Goal: Contribute content: Add original content to the website for others to see

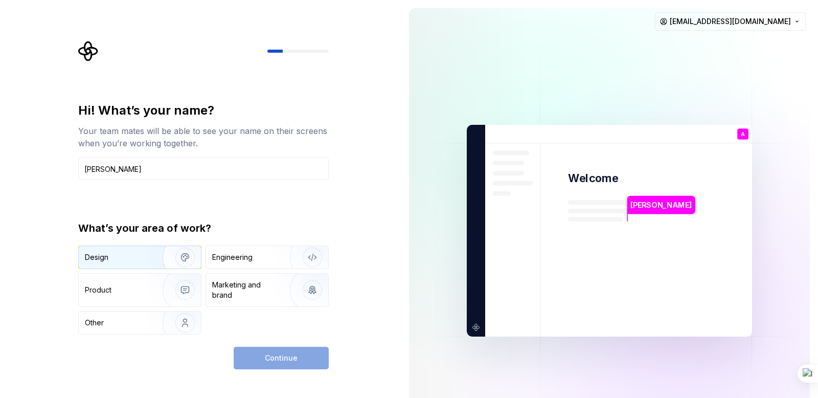
type input "[PERSON_NAME]"
click at [150, 255] on img "button" at bounding box center [178, 257] width 65 height 69
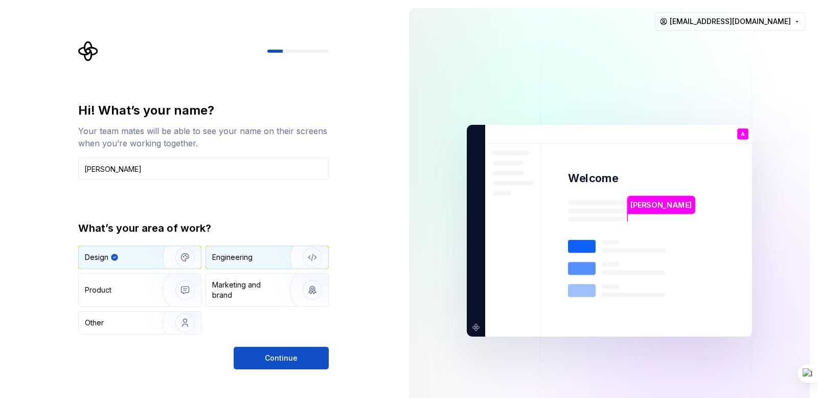
click at [259, 254] on div "Engineering" at bounding box center [252, 257] width 81 height 10
click at [133, 258] on div "Design" at bounding box center [117, 257] width 64 height 10
click at [285, 358] on span "Continue" at bounding box center [281, 358] width 33 height 10
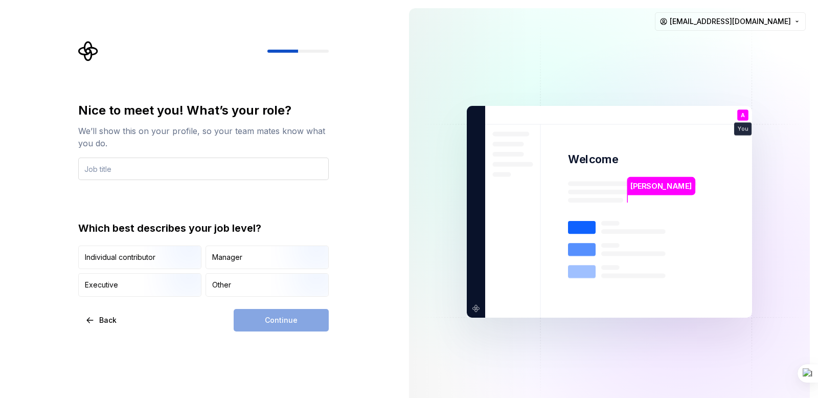
click at [148, 174] on input "text" at bounding box center [203, 168] width 251 height 22
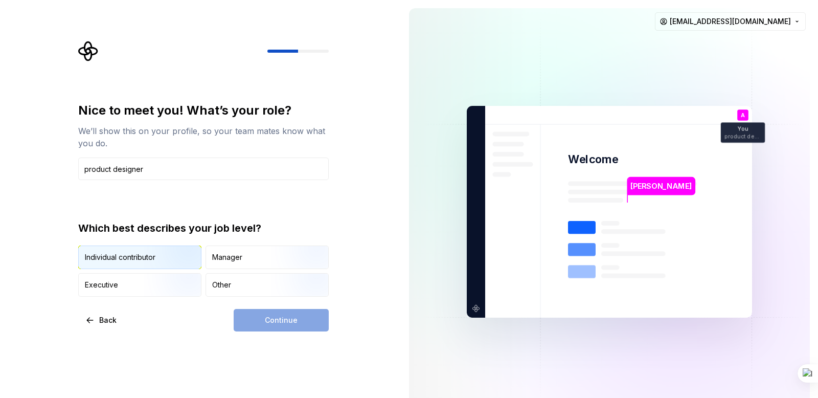
type input "product designer"
click at [174, 255] on img "button" at bounding box center [176, 270] width 65 height 69
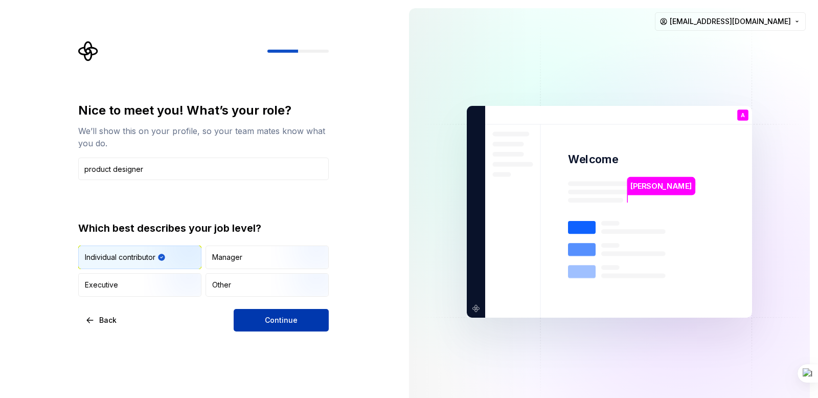
click at [281, 323] on span "Continue" at bounding box center [281, 320] width 33 height 10
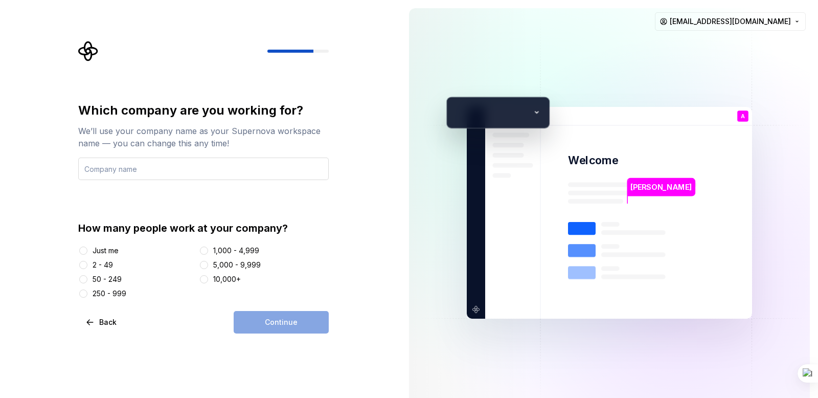
click at [192, 171] on input "text" at bounding box center [203, 168] width 251 height 22
type input "[PERSON_NAME]"
click at [101, 266] on div "2 - 49" at bounding box center [103, 265] width 20 height 10
click at [87, 266] on button "2 - 49" at bounding box center [83, 265] width 8 height 8
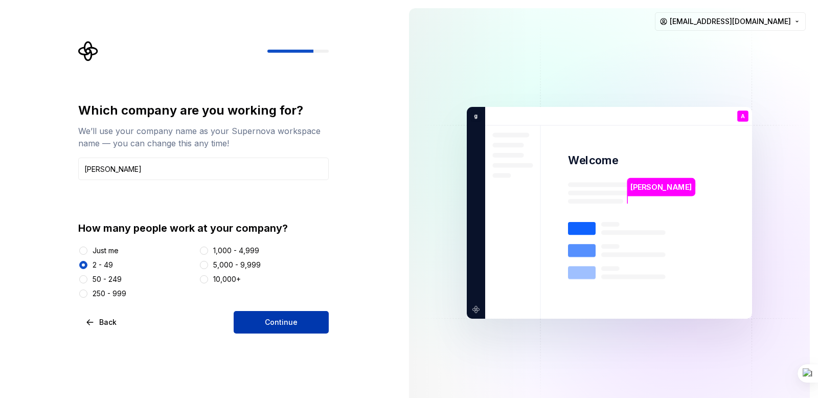
click at [298, 323] on button "Continue" at bounding box center [281, 322] width 95 height 22
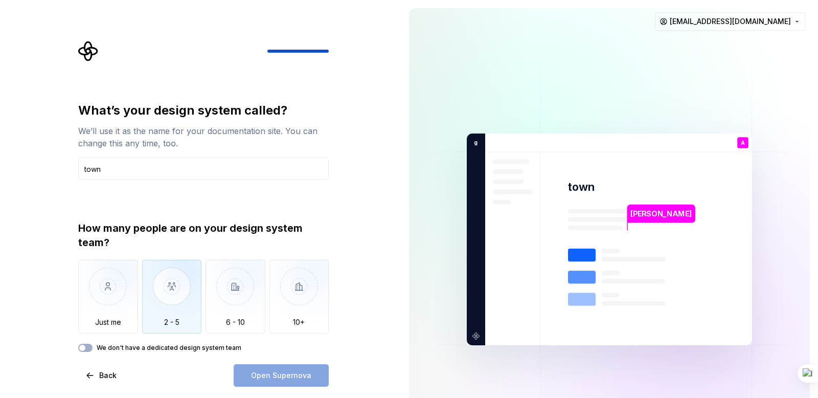
type input "town"
click at [161, 280] on img "button" at bounding box center [172, 294] width 60 height 69
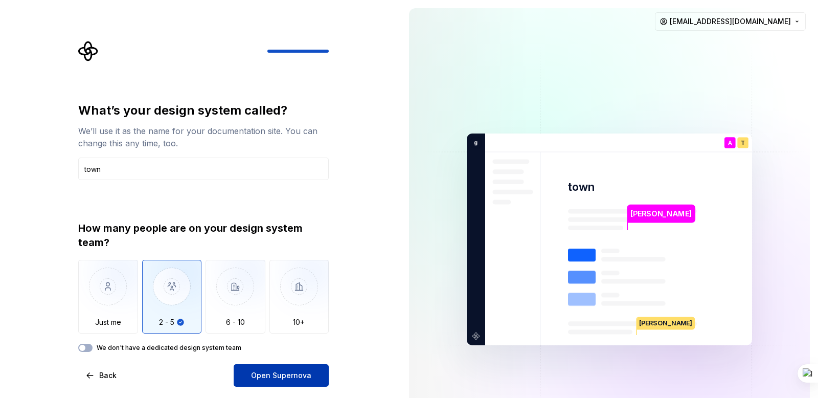
click at [289, 375] on span "Open Supernova" at bounding box center [281, 375] width 60 height 10
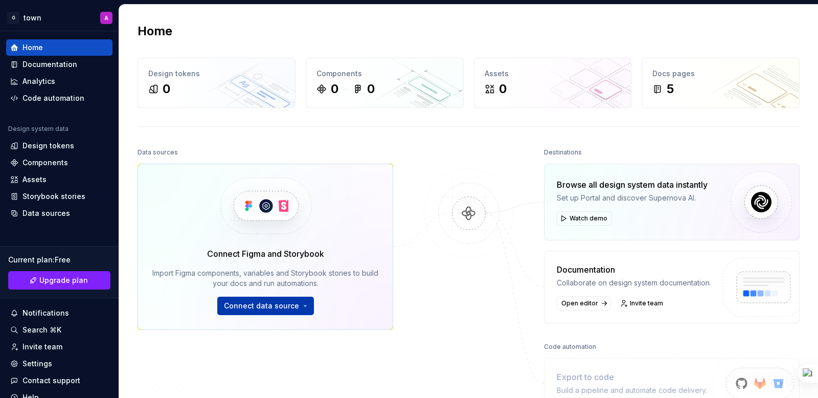
click at [274, 307] on span "Connect data source" at bounding box center [261, 306] width 75 height 10
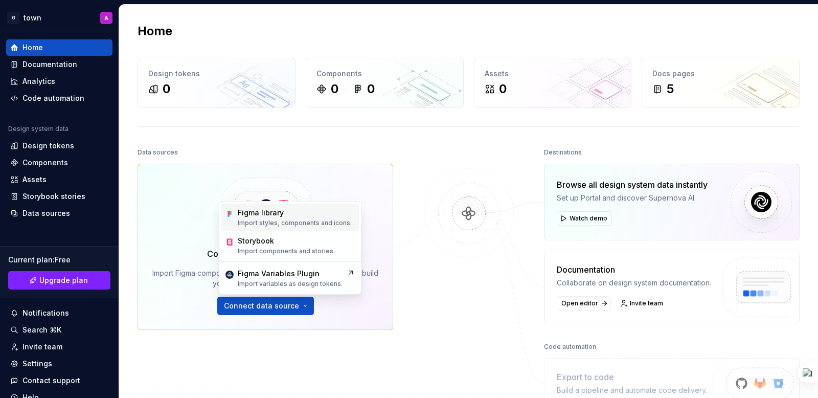
click at [284, 214] on div "Figma library" at bounding box center [295, 213] width 114 height 10
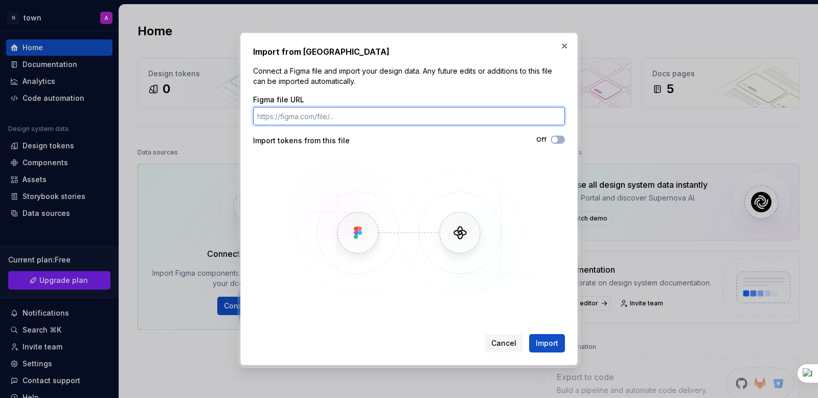
click at [329, 117] on input "Figma file URL" at bounding box center [409, 116] width 312 height 18
paste input "[URL][DOMAIN_NAME]"
type input "[URL][DOMAIN_NAME]"
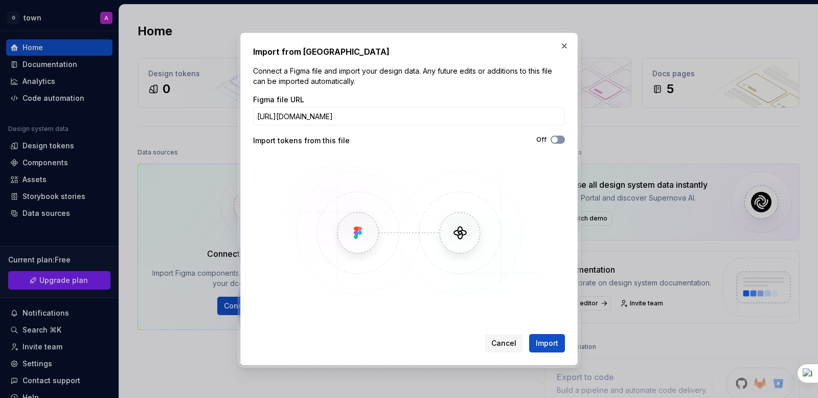
click at [556, 137] on span "button" at bounding box center [555, 140] width 6 height 6
click at [552, 342] on span "Import" at bounding box center [547, 343] width 22 height 10
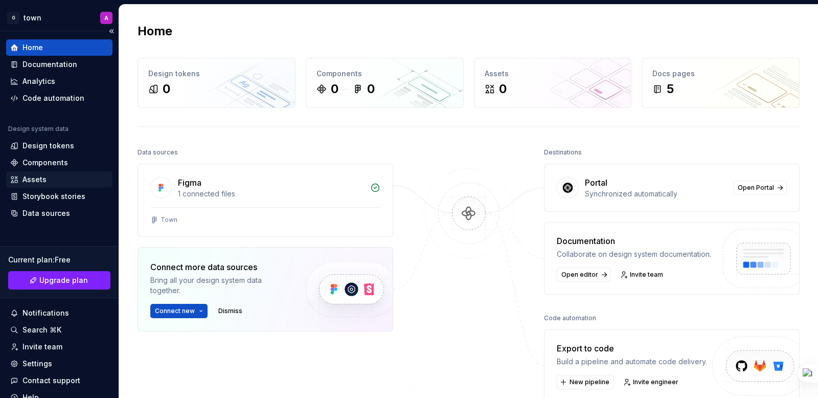
click at [39, 179] on div "Assets" at bounding box center [34, 179] width 24 height 10
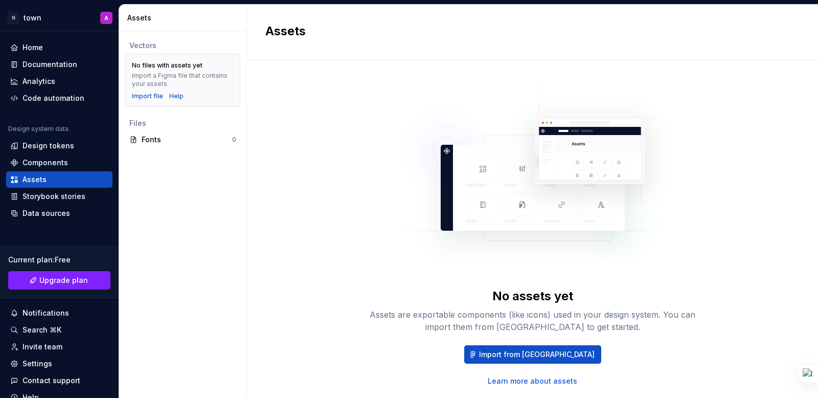
scroll to position [29, 0]
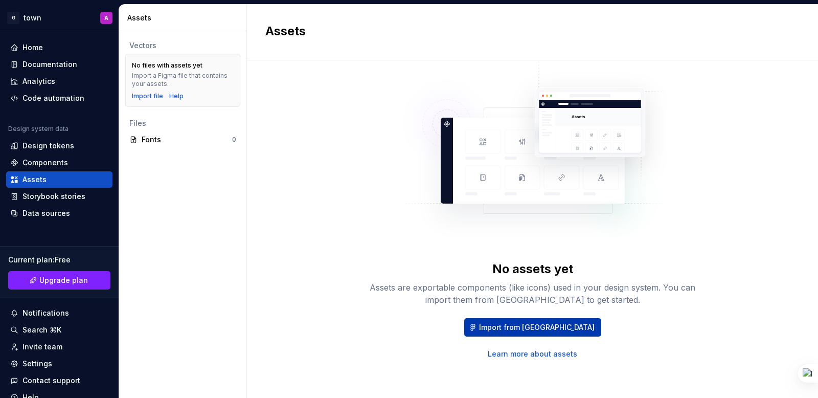
click at [549, 325] on span "Import from [GEOGRAPHIC_DATA]" at bounding box center [537, 327] width 116 height 10
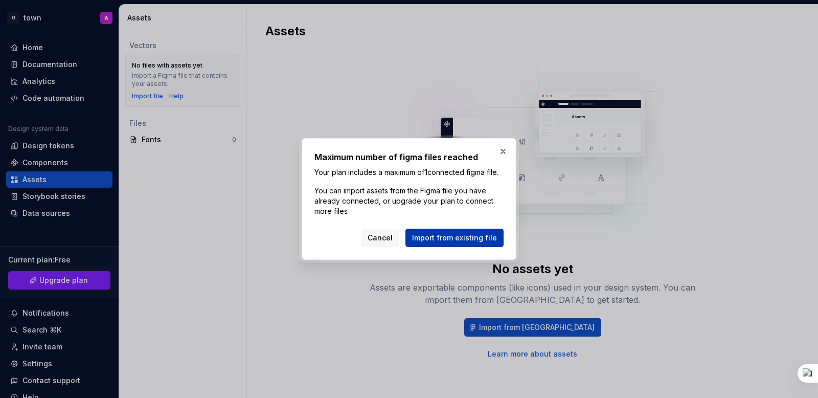
click at [451, 243] on span "Import from existing file" at bounding box center [454, 238] width 85 height 10
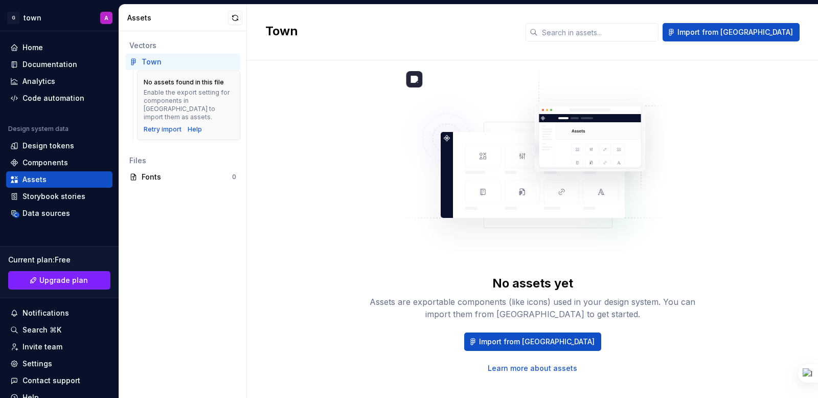
scroll to position [29, 0]
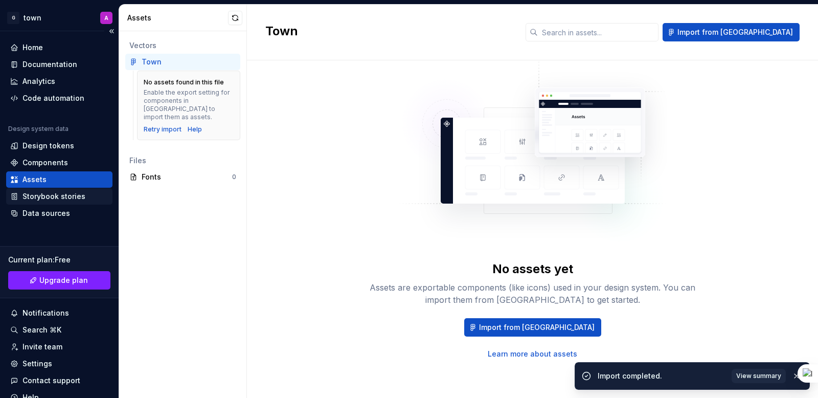
click at [54, 193] on div "Storybook stories" at bounding box center [53, 196] width 63 height 10
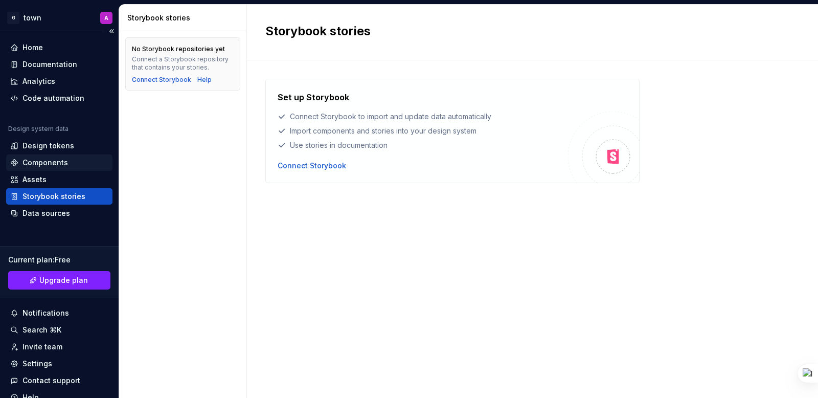
click at [44, 164] on div "Components" at bounding box center [45, 162] width 46 height 10
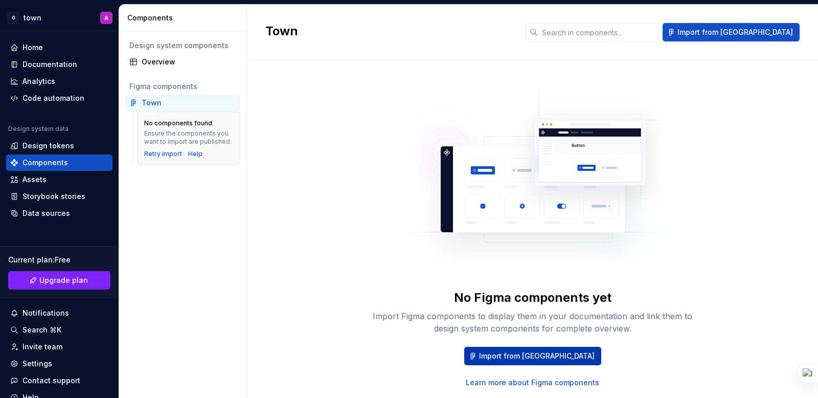
click at [545, 355] on span "Import from [GEOGRAPHIC_DATA]" at bounding box center [537, 356] width 116 height 10
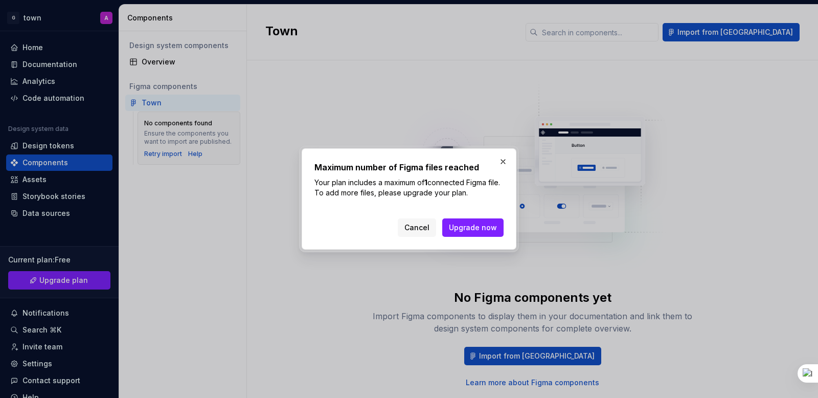
drag, startPoint x: 493, startPoint y: 177, endPoint x: 486, endPoint y: 196, distance: 20.7
click at [490, 188] on p "Your plan includes a maximum of 1 connected Figma file. To add more files, plea…" at bounding box center [408, 187] width 189 height 20
click at [507, 160] on button "button" at bounding box center [503, 161] width 14 height 14
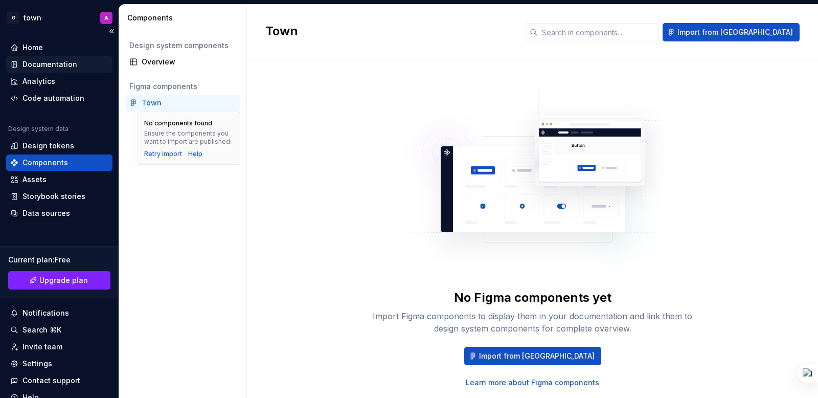
click at [66, 59] on div "Documentation" at bounding box center [49, 64] width 55 height 10
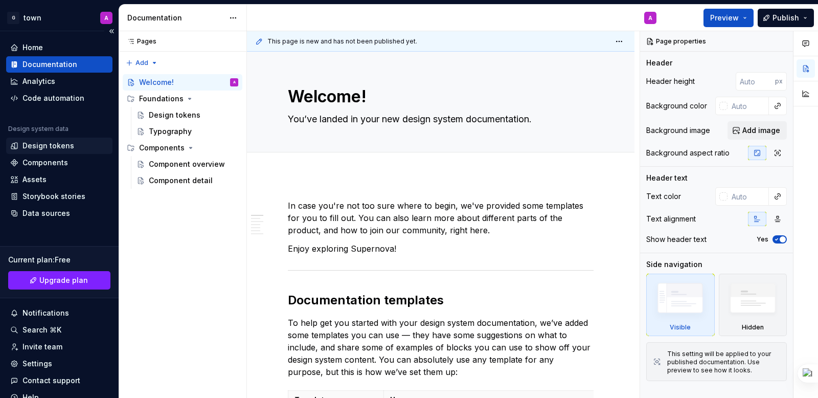
click at [53, 146] on div "Design tokens" at bounding box center [48, 146] width 52 height 10
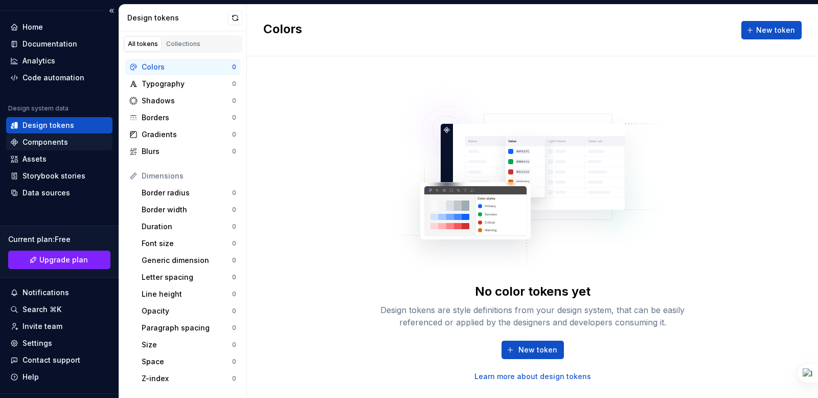
click at [36, 140] on div "Components" at bounding box center [45, 142] width 46 height 10
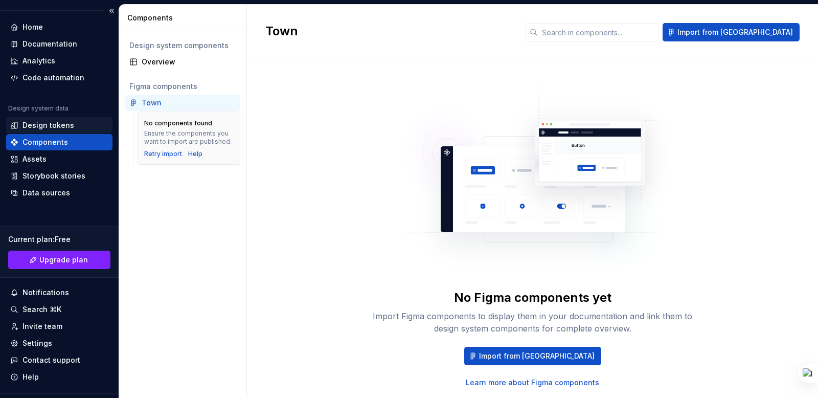
click at [41, 132] on div "Design tokens" at bounding box center [59, 125] width 106 height 16
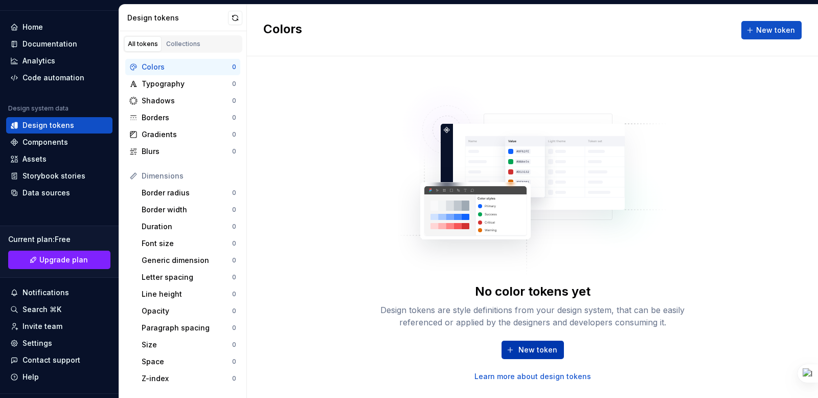
click at [536, 348] on span "New token" at bounding box center [537, 350] width 39 height 10
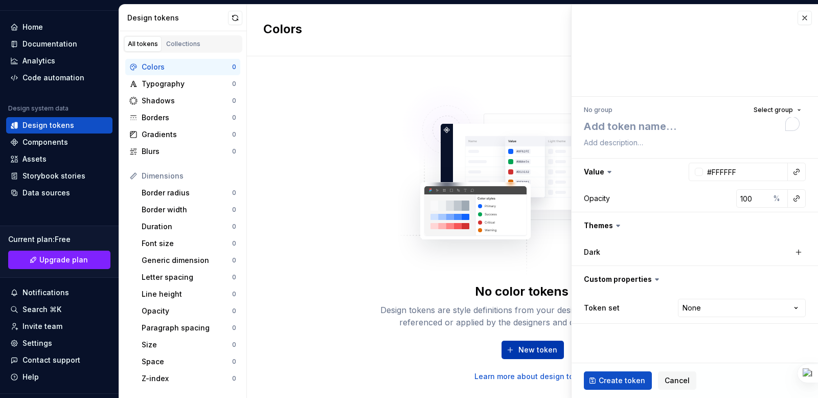
type textarea "*"
click at [810, 17] on button "button" at bounding box center [805, 18] width 14 height 14
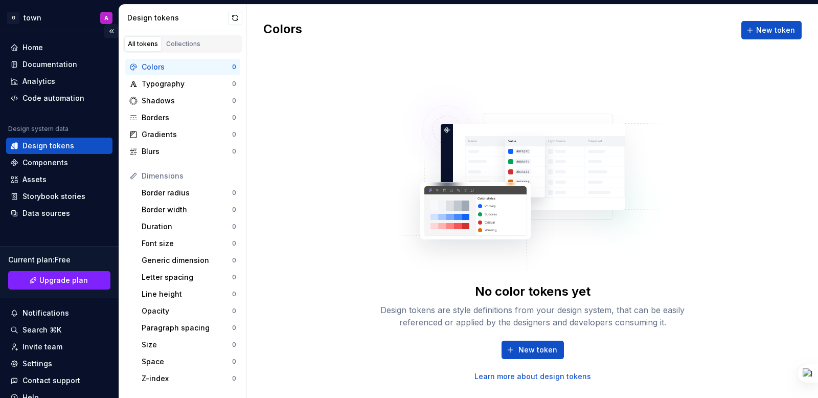
scroll to position [1, 0]
